Goal: Task Accomplishment & Management: Use online tool/utility

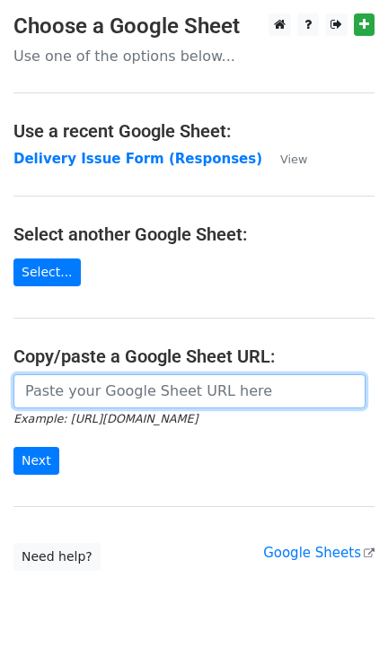
click at [145, 399] on input "url" at bounding box center [189, 391] width 352 height 34
paste input "[URL][DOMAIN_NAME]"
type input "[URL][DOMAIN_NAME]"
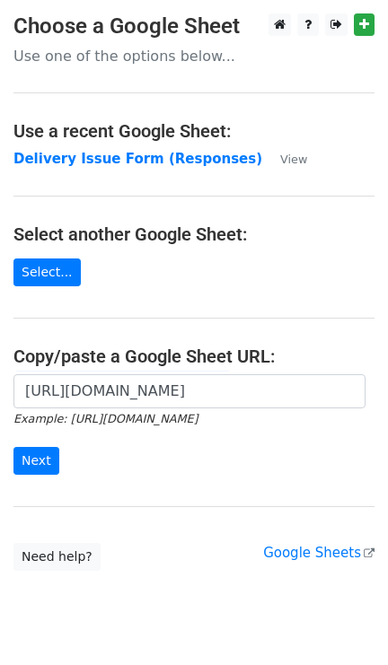
scroll to position [0, 0]
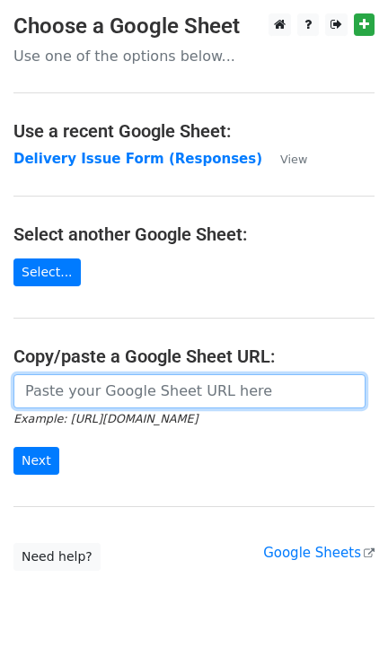
click at [130, 404] on input "url" at bounding box center [189, 391] width 352 height 34
paste input "[URL][DOMAIN_NAME]"
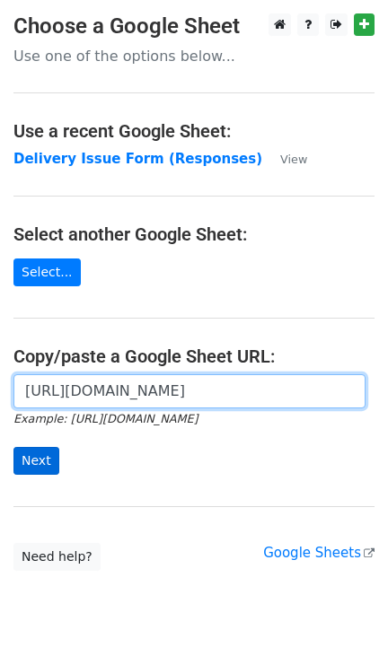
type input "[URL][DOMAIN_NAME]"
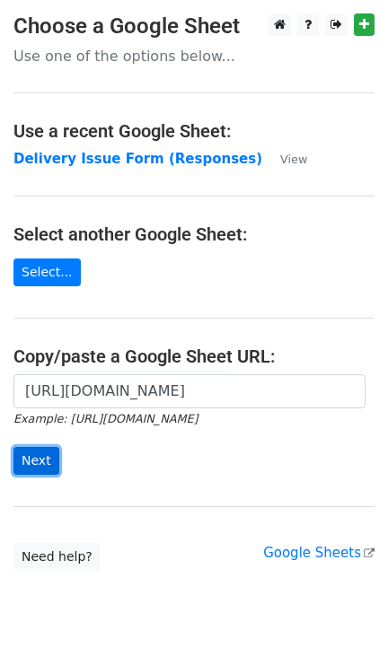
scroll to position [0, 0]
click at [26, 465] on input "Next" at bounding box center [36, 461] width 46 height 28
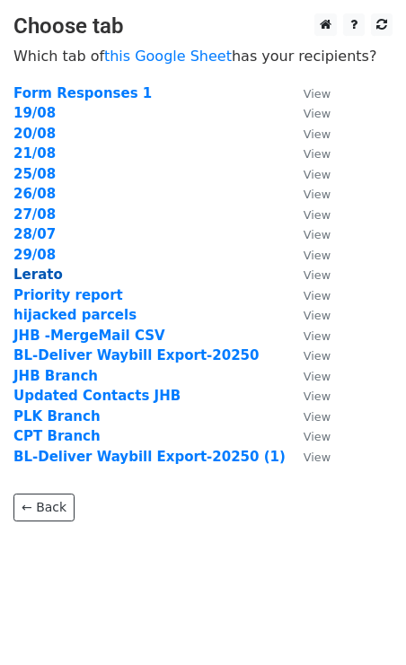
click at [37, 270] on strong "Lerato" at bounding box center [37, 275] width 49 height 16
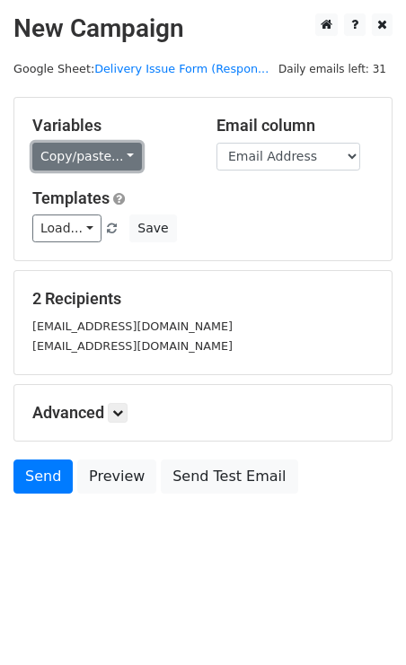
click at [116, 154] on link "Copy/paste..." at bounding box center [87, 157] width 110 height 28
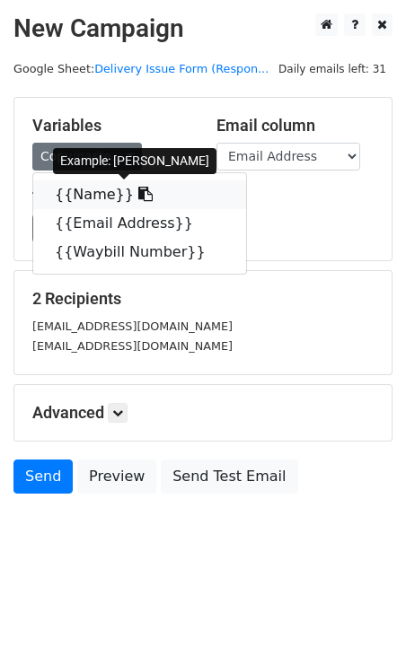
click at [92, 201] on link "{{Name}}" at bounding box center [139, 194] width 213 height 29
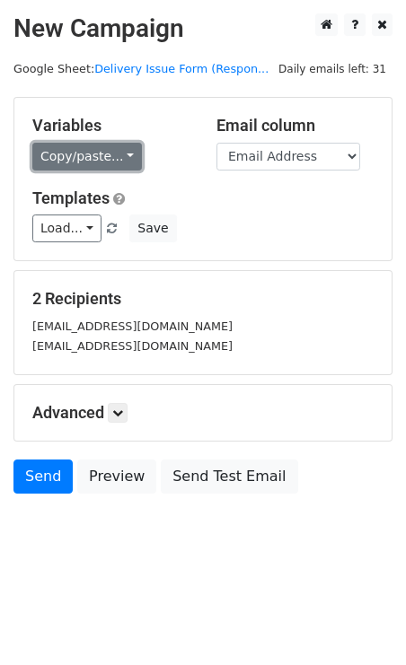
click at [119, 155] on link "Copy/paste..." at bounding box center [87, 157] width 110 height 28
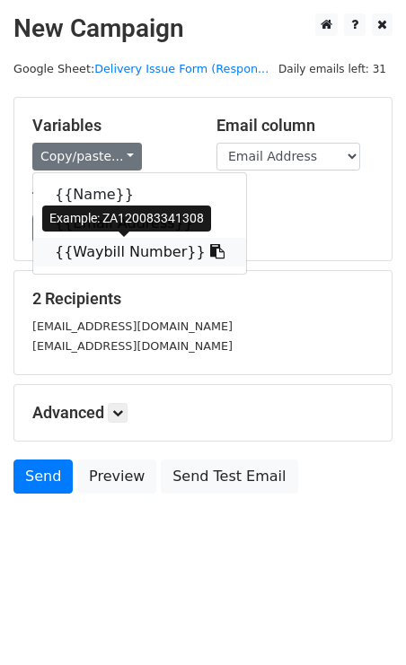
click at [98, 263] on link "{{Waybill Number}}" at bounding box center [139, 252] width 213 height 29
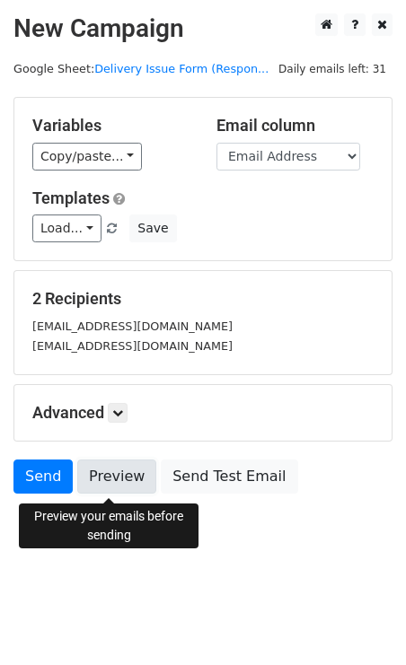
click at [105, 482] on link "Preview" at bounding box center [116, 477] width 79 height 34
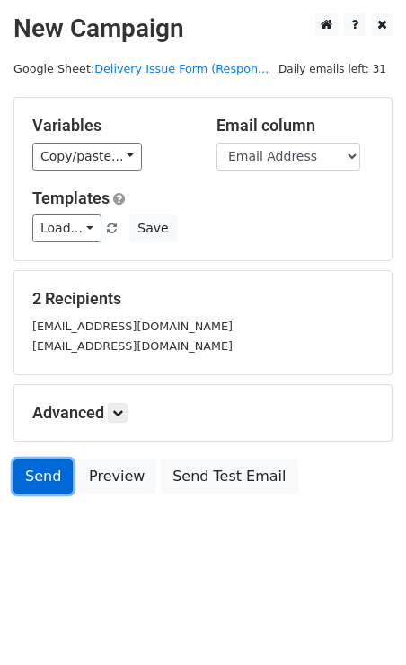
click at [38, 476] on link "Send" at bounding box center [42, 477] width 59 height 34
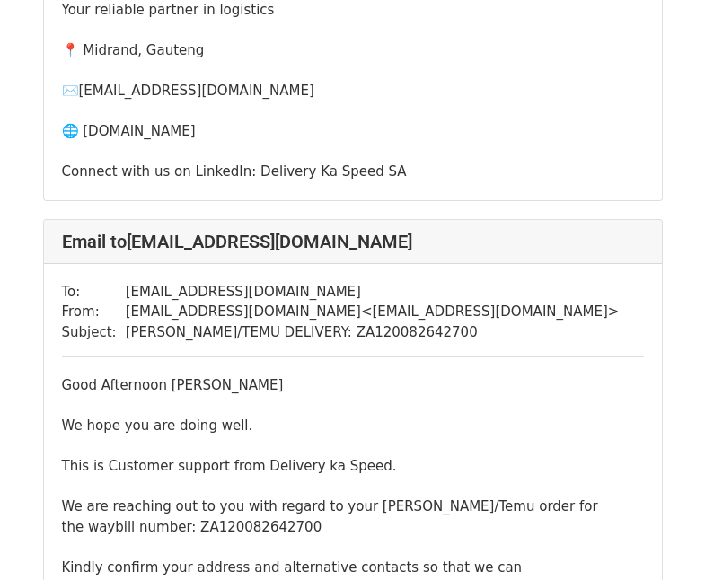
scroll to position [421, 0]
